Goal: Transaction & Acquisition: Purchase product/service

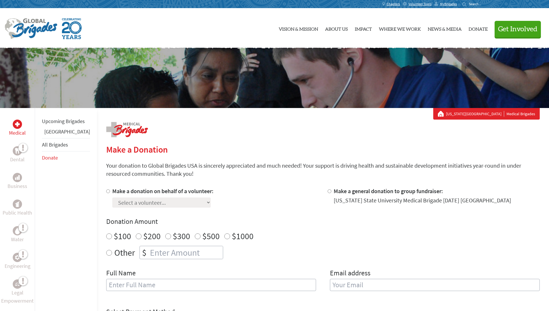
click at [121, 191] on label "Make a donation on behalf of a volunteer:" at bounding box center [162, 190] width 101 height 7
click at [110, 191] on input "Make a donation on behalf of a volunteer:" at bounding box center [108, 191] width 4 height 4
radio input "true"
click at [135, 205] on select "Select a volunteer... [PERSON_NAME] [PERSON_NAME] [PERSON_NAME] [PERSON_NAME] […" at bounding box center [161, 203] width 98 height 10
select select "630F8178-382B-11F0-B8AC-42010A400003"
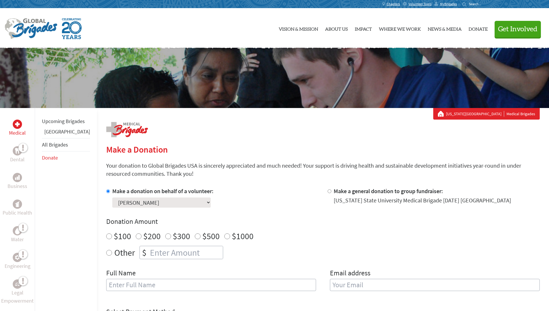
click at [112, 198] on select "Select a volunteer... [PERSON_NAME] [PERSON_NAME] [PERSON_NAME] [PERSON_NAME] […" at bounding box center [161, 203] width 98 height 10
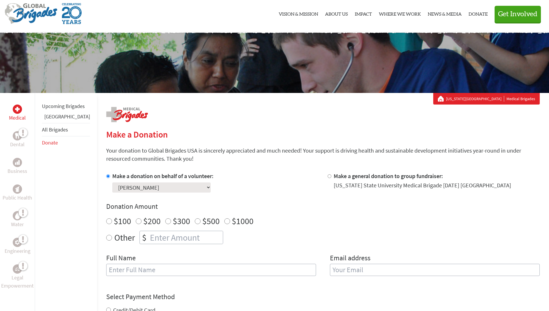
scroll to position [29, 0]
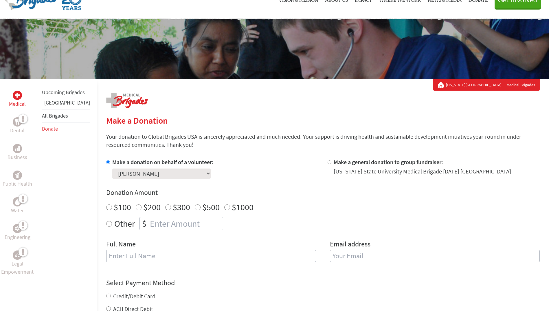
radio input "true"
click at [149, 221] on input "number" at bounding box center [186, 223] width 74 height 13
type input "1200.00"
click at [147, 251] on input "text" at bounding box center [211, 256] width 210 height 12
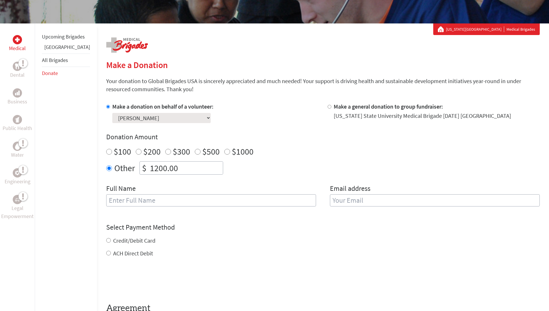
scroll to position [87, 0]
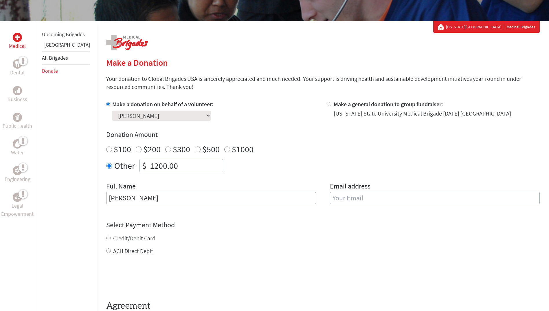
type input "[PERSON_NAME]"
type input "[EMAIL_ADDRESS][DOMAIN_NAME]"
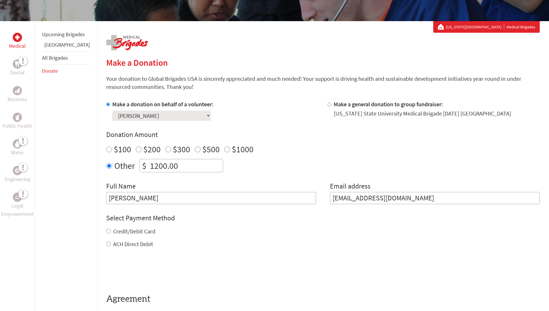
click at [106, 251] on form "Make a donation on behalf of a volunteer: Select a volunteer... [PERSON_NAME] […" at bounding box center [323, 209] width 434 height 218
click at [106, 242] on input "ACH Direct Debit" at bounding box center [108, 244] width 5 height 5
radio input "true"
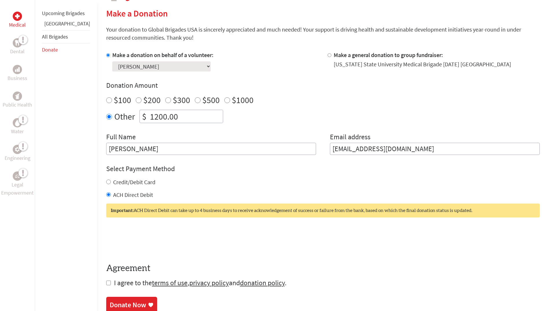
scroll to position [145, 0]
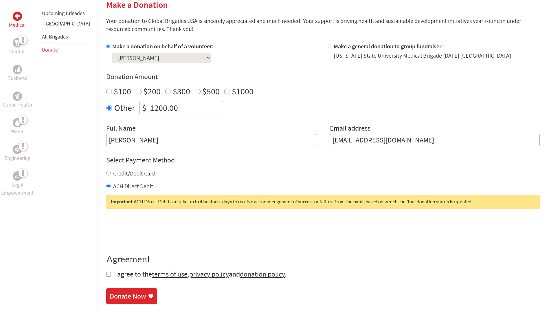
click at [106, 274] on input "checkbox" at bounding box center [108, 274] width 5 height 5
checkbox input "true"
click at [127, 295] on div "Donate Now" at bounding box center [128, 296] width 36 height 9
